Goal: Task Accomplishment & Management: Use online tool/utility

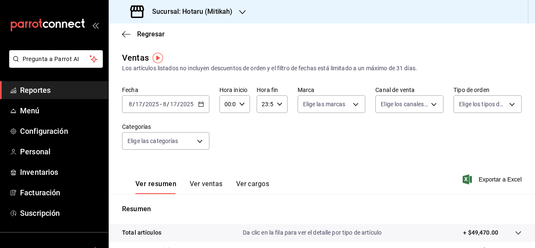
click at [66, 87] on span "Reportes" at bounding box center [60, 89] width 81 height 11
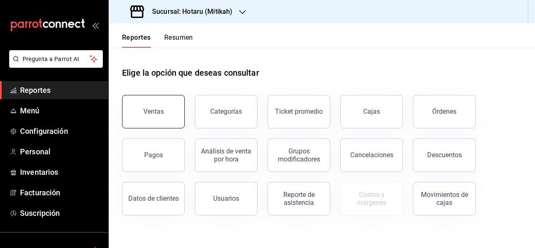
click at [153, 108] on div "Ventas" at bounding box center [153, 111] width 20 height 8
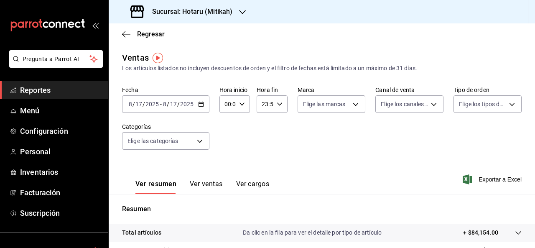
click at [201, 105] on icon "button" at bounding box center [201, 104] width 6 height 6
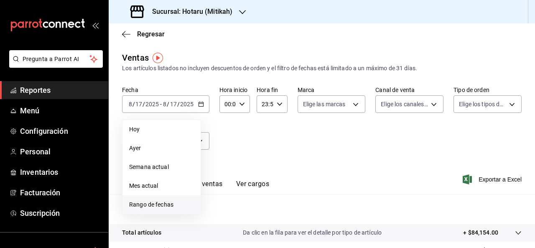
click at [153, 203] on span "Rango de fechas" at bounding box center [161, 204] width 65 height 9
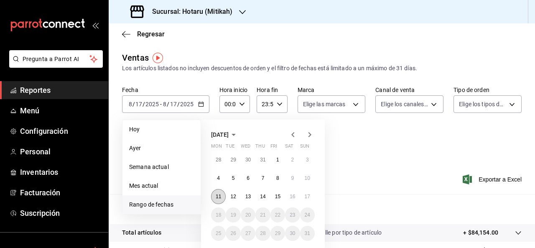
click at [217, 199] on abbr "11" at bounding box center [218, 196] width 5 height 6
click at [280, 198] on abbr "15" at bounding box center [277, 196] width 5 height 6
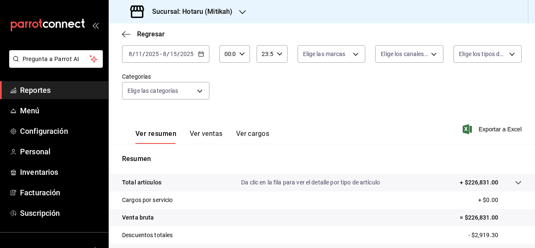
scroll to position [50, 0]
click at [488, 132] on span "Exportar a Excel" at bounding box center [492, 130] width 57 height 10
